Goal: Find specific page/section

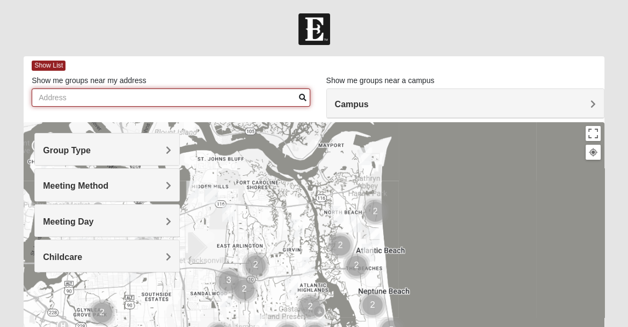
click at [53, 98] on input "Show me groups near my address" at bounding box center [171, 98] width 278 height 18
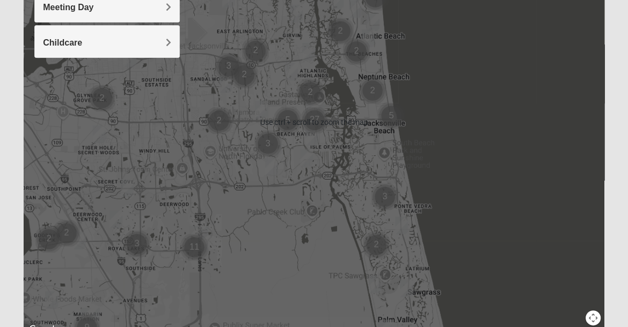
scroll to position [107, 0]
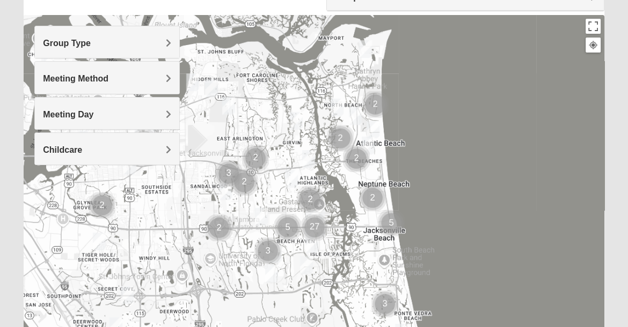
click at [91, 41] on span "Group Type" at bounding box center [67, 43] width 48 height 9
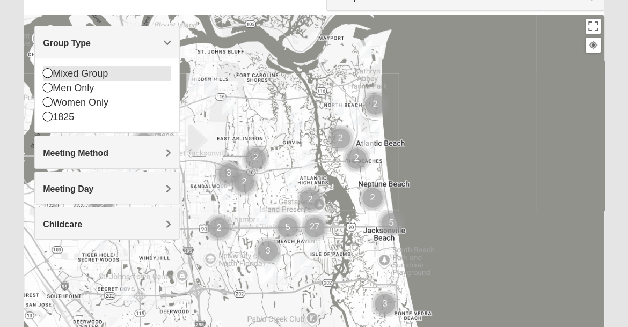
click at [46, 74] on icon at bounding box center [48, 73] width 10 height 10
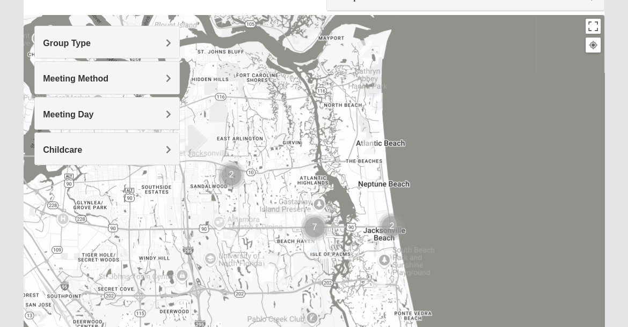
click at [164, 75] on h4 "Meeting Method" at bounding box center [107, 79] width 128 height 10
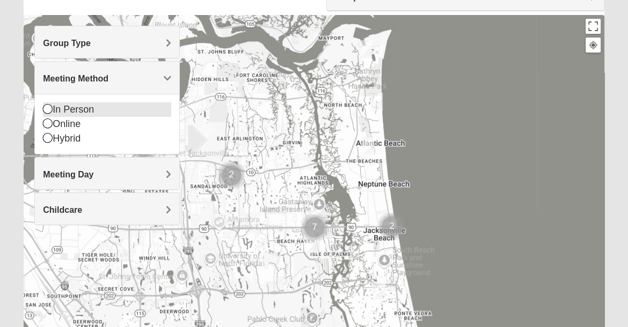
click at [45, 105] on icon at bounding box center [48, 109] width 10 height 10
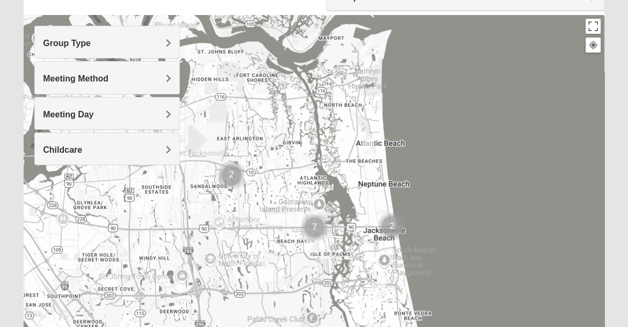
click at [93, 112] on span "Meeting Day" at bounding box center [68, 114] width 50 height 9
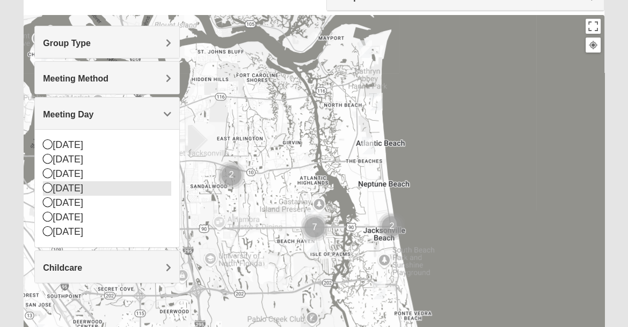
click at [44, 187] on icon at bounding box center [48, 188] width 10 height 10
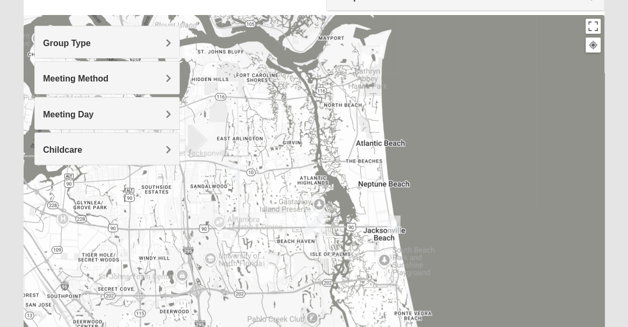
click at [82, 148] on span "Childcare" at bounding box center [62, 149] width 39 height 9
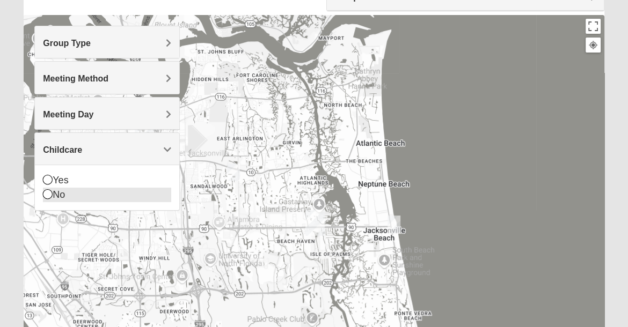
click at [46, 192] on icon at bounding box center [48, 194] width 10 height 10
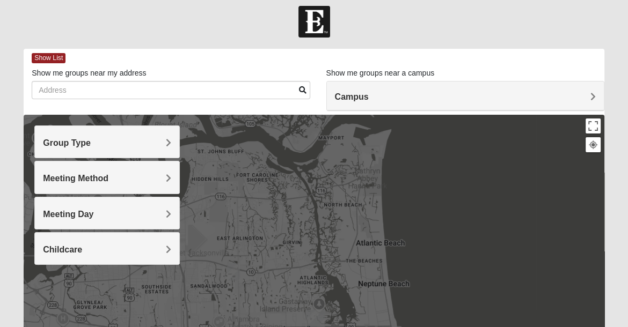
scroll to position [0, 0]
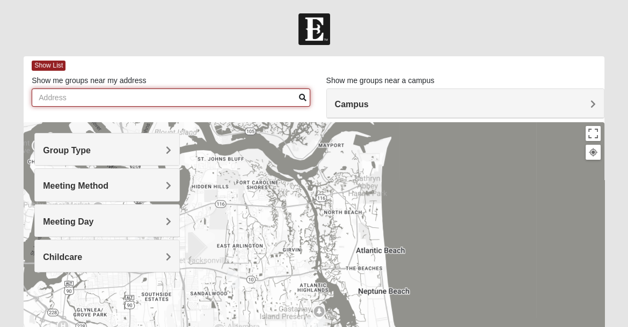
click at [62, 98] on input "Show me groups near my address" at bounding box center [171, 98] width 278 height 18
type input "[GEOGRAPHIC_DATA] 32256"
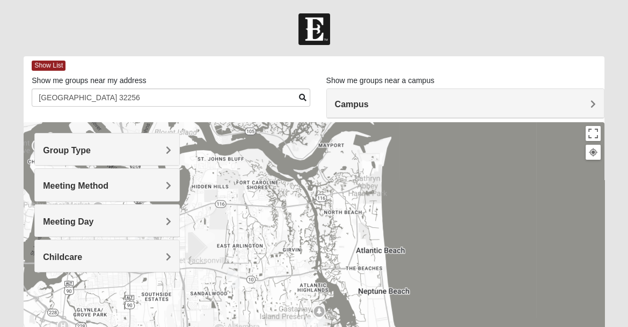
click at [300, 98] on span at bounding box center [303, 98] width 8 height 8
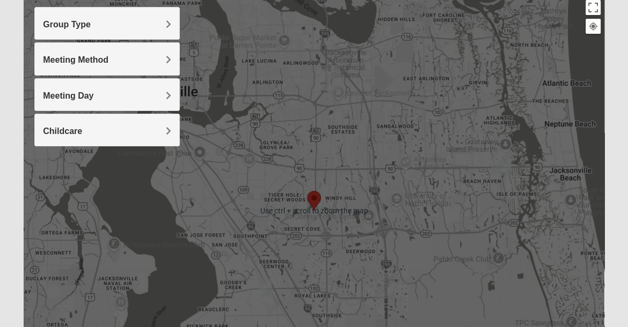
scroll to position [107, 0]
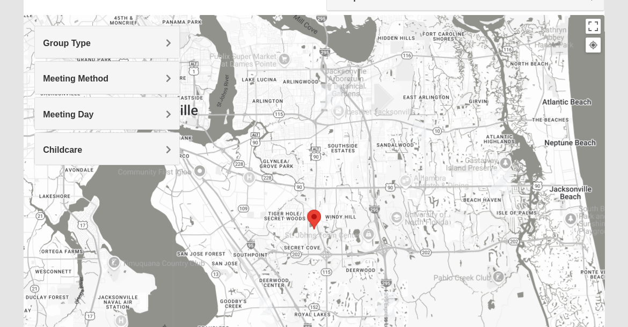
click at [91, 39] on span "Group Type" at bounding box center [67, 43] width 48 height 9
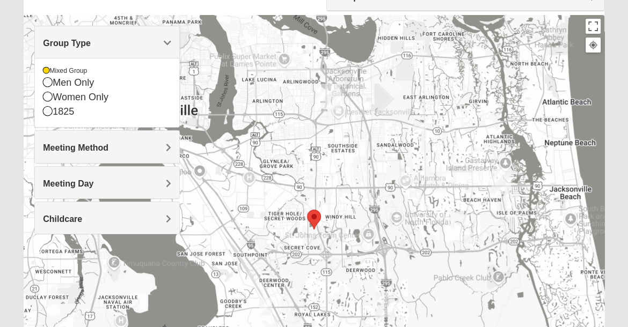
click at [166, 141] on div "Meeting Method" at bounding box center [107, 147] width 144 height 32
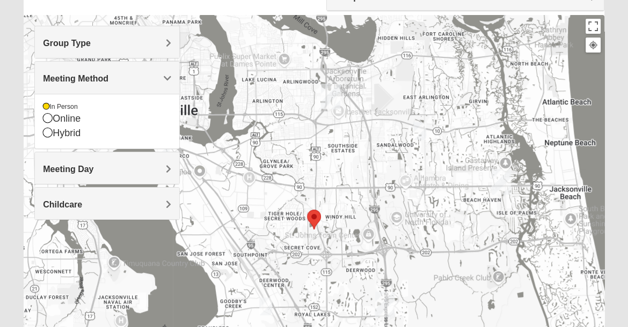
click at [93, 167] on span "Meeting Day" at bounding box center [68, 169] width 50 height 9
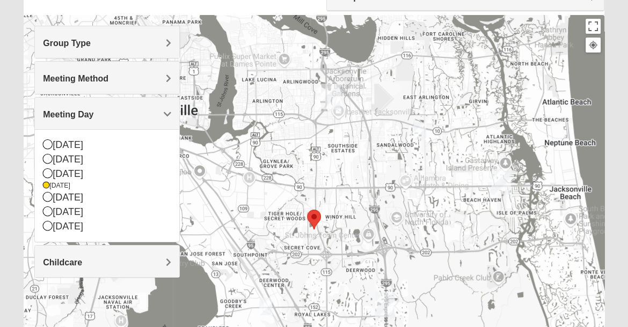
click at [82, 258] on span "Childcare" at bounding box center [62, 262] width 39 height 9
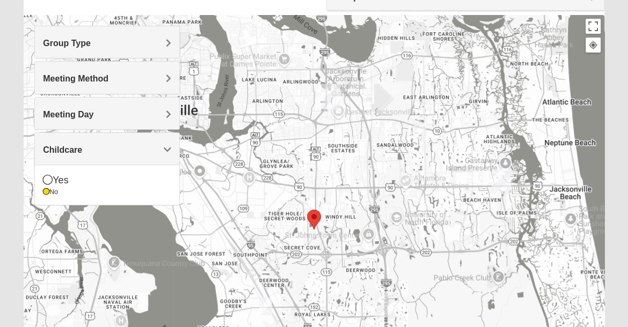
click at [171, 251] on div at bounding box center [314, 229] width 581 height 429
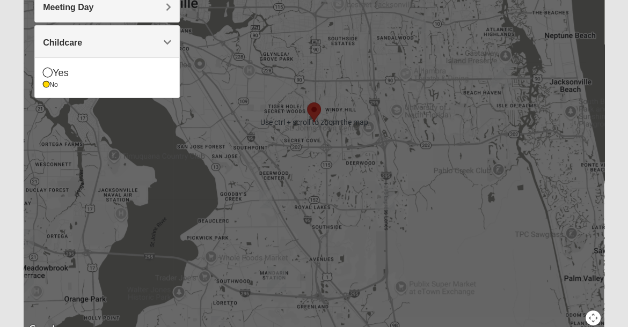
scroll to position [0, 0]
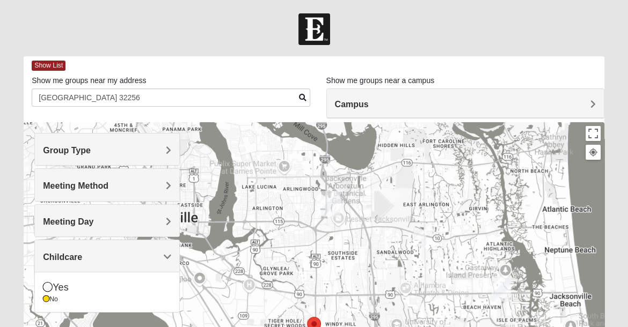
click at [369, 106] on span "Campus" at bounding box center [352, 104] width 34 height 9
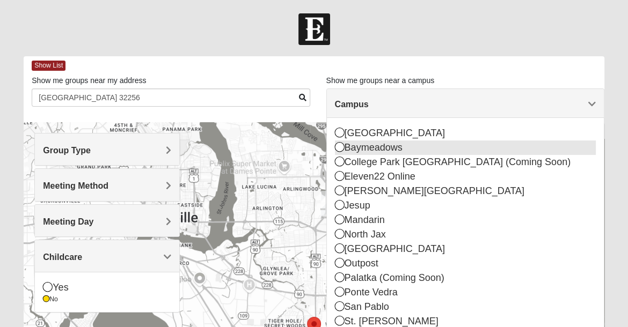
click at [338, 147] on icon at bounding box center [340, 147] width 10 height 10
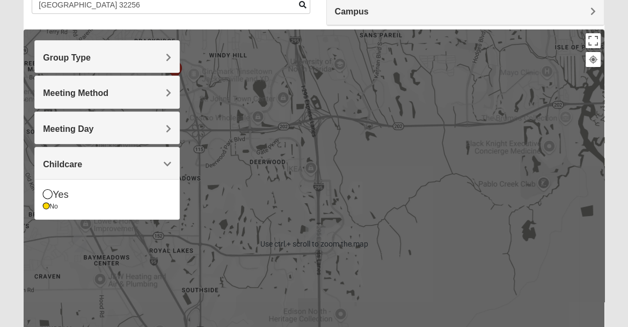
scroll to position [107, 0]
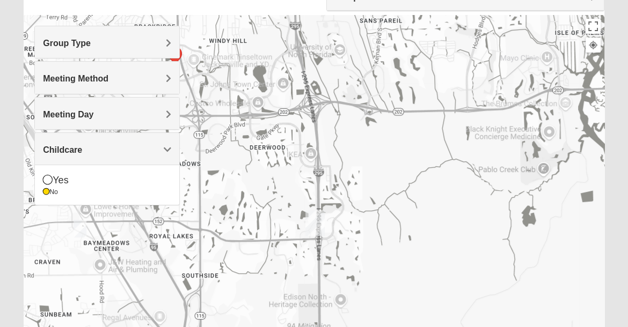
click at [315, 219] on img "Baymeadows" at bounding box center [315, 223] width 28 height 34
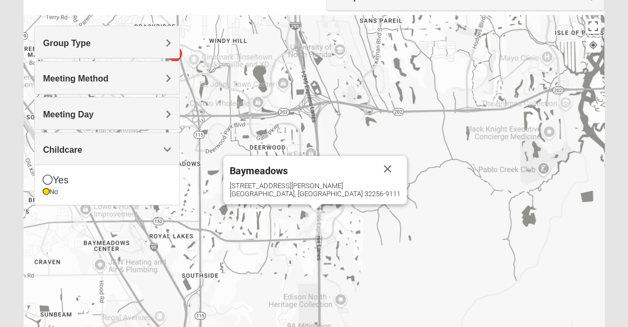
click at [313, 187] on div "[STREET_ADDRESS][PERSON_NAME]" at bounding box center [315, 190] width 171 height 16
click at [288, 172] on span "Baymeadows" at bounding box center [259, 170] width 58 height 11
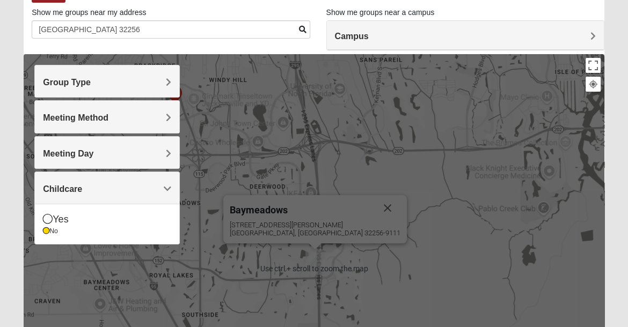
scroll to position [54, 0]
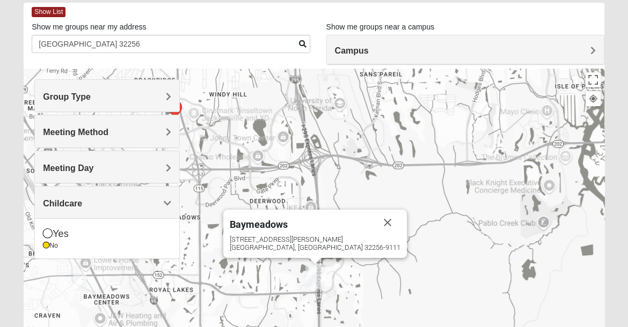
click at [369, 50] on span "Campus" at bounding box center [352, 50] width 34 height 9
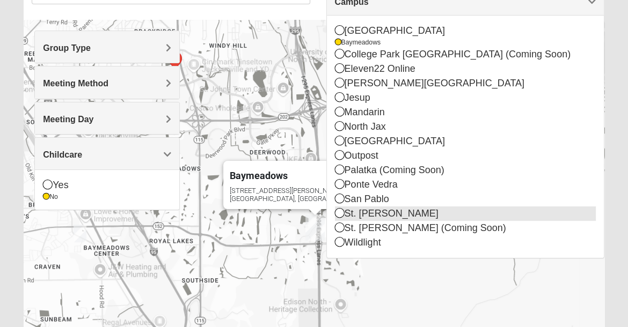
scroll to position [49, 0]
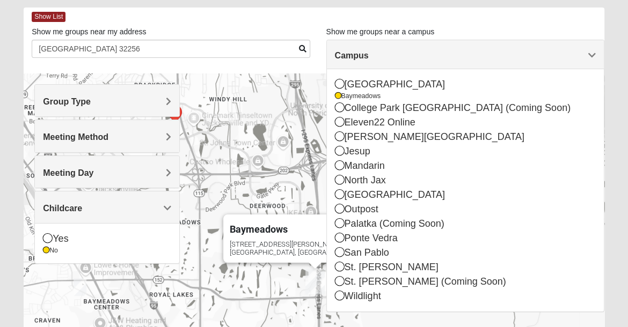
click at [101, 304] on div "Baymeadows [STREET_ADDRESS][PERSON_NAME]" at bounding box center [314, 288] width 581 height 429
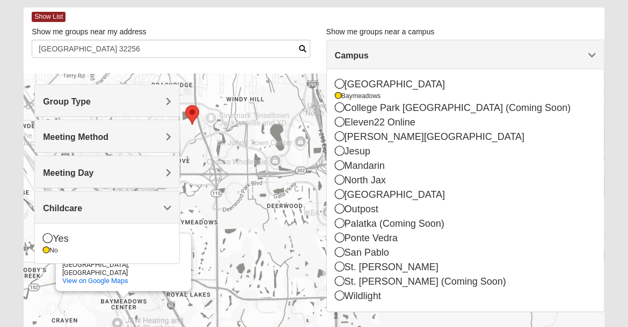
click at [106, 298] on img "Mixed Mincheva 32257" at bounding box center [96, 287] width 21 height 26
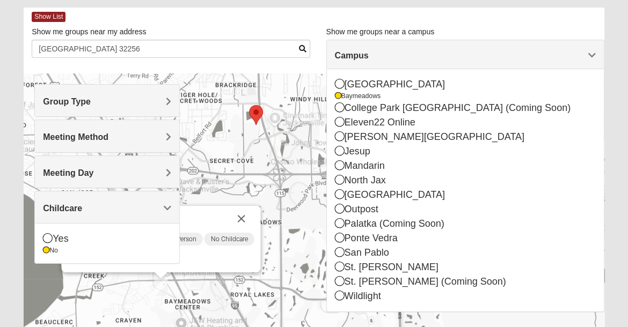
click at [253, 19] on div "Show List" at bounding box center [318, 17] width 573 height 19
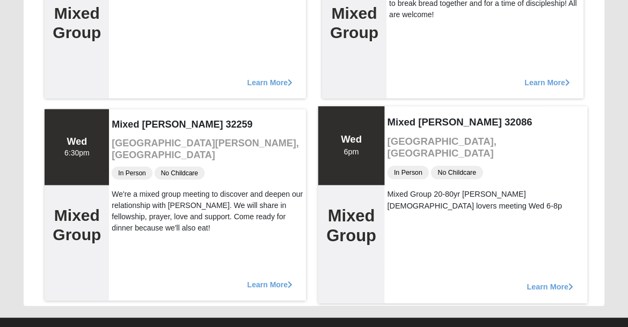
scroll to position [1864, 0]
